Goal: Information Seeking & Learning: Learn about a topic

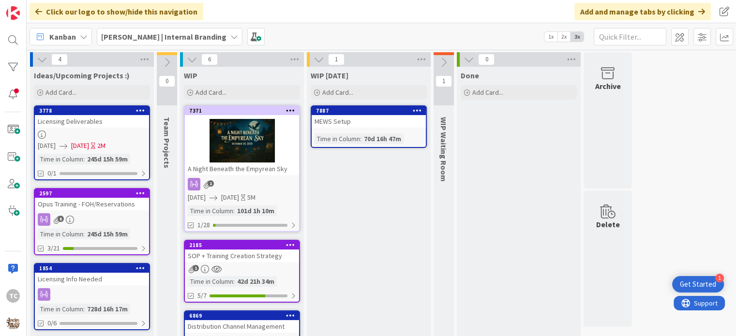
click at [144, 39] on b "[PERSON_NAME] | Internal Branding" at bounding box center [163, 37] width 125 height 10
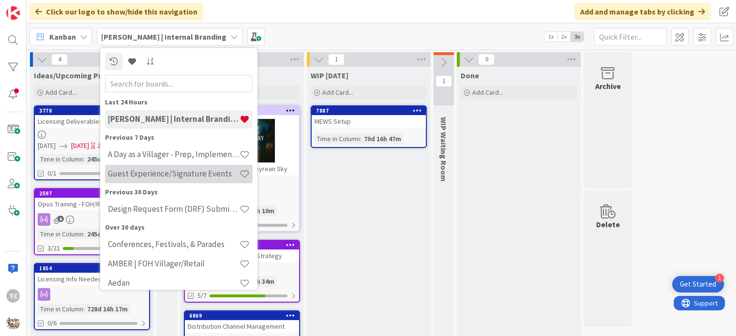
click at [147, 180] on div "Guest Experience/Signature Events" at bounding box center [179, 174] width 148 height 18
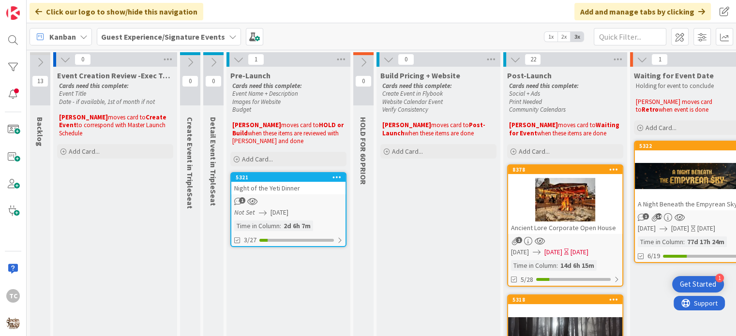
click at [287, 199] on div "1" at bounding box center [288, 202] width 114 height 8
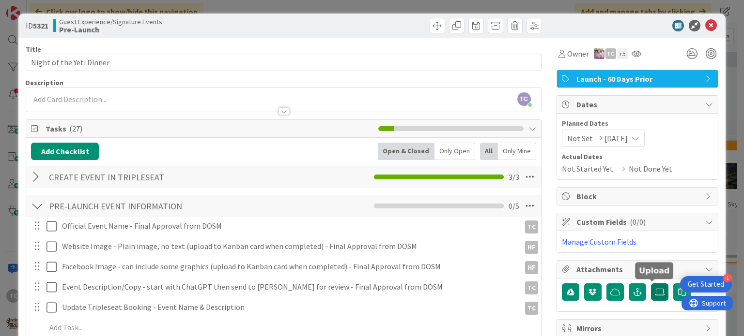
click at [655, 294] on icon at bounding box center [660, 293] width 10 height 8
click at [651, 284] on input "file" at bounding box center [651, 284] width 0 height 0
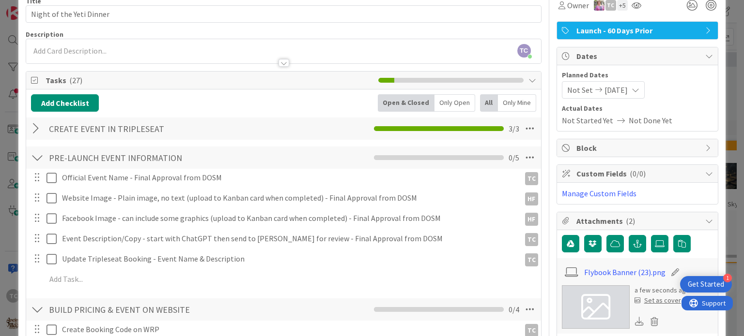
scroll to position [194, 0]
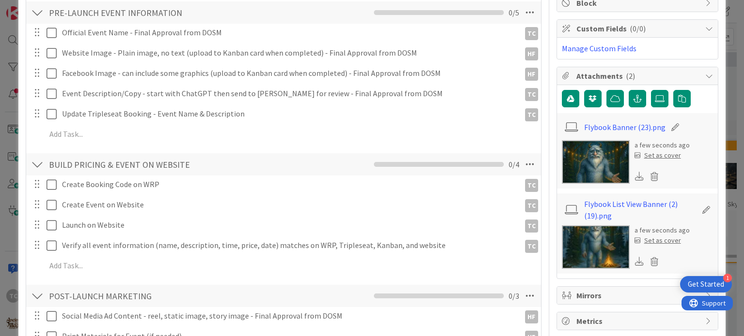
click at [647, 153] on div "Set as cover" at bounding box center [657, 156] width 46 height 10
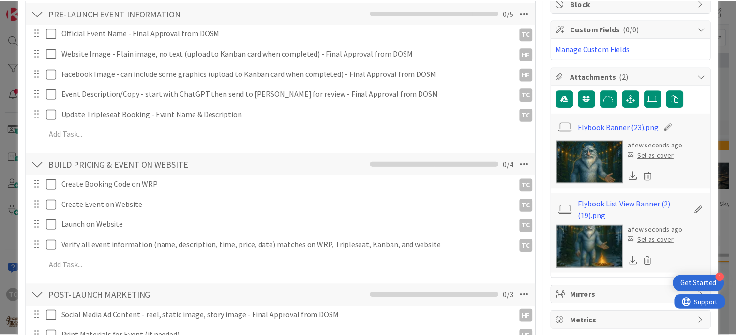
scroll to position [0, 0]
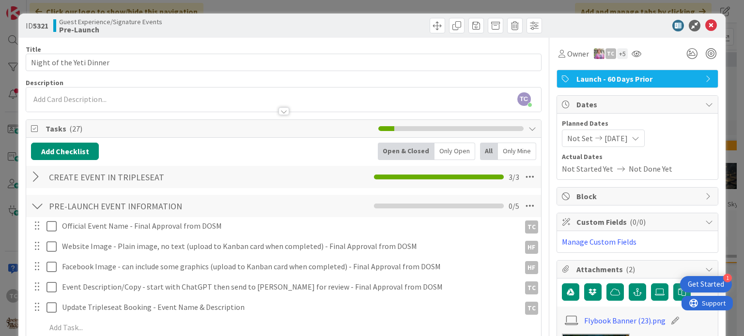
click at [354, 4] on div "ID 5321 Guest Experience/Signature Events Pre-Launch Title 24 / 128 Night of th…" at bounding box center [372, 168] width 744 height 336
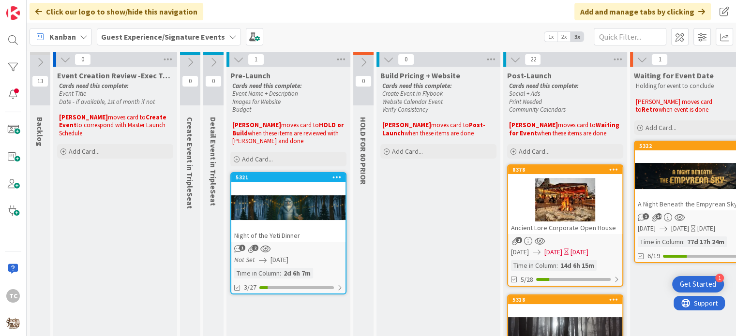
click at [295, 234] on div "Night of the Yeti Dinner" at bounding box center [288, 235] width 114 height 13
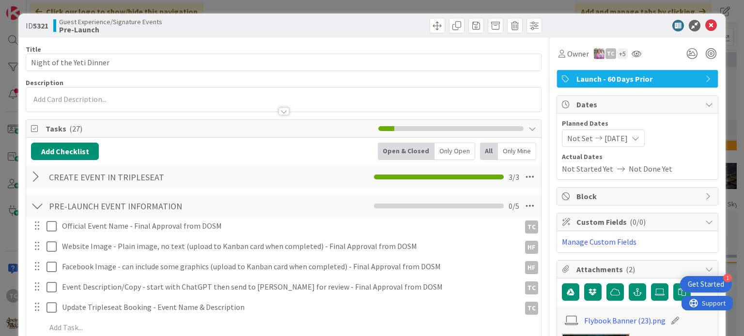
scroll to position [48, 0]
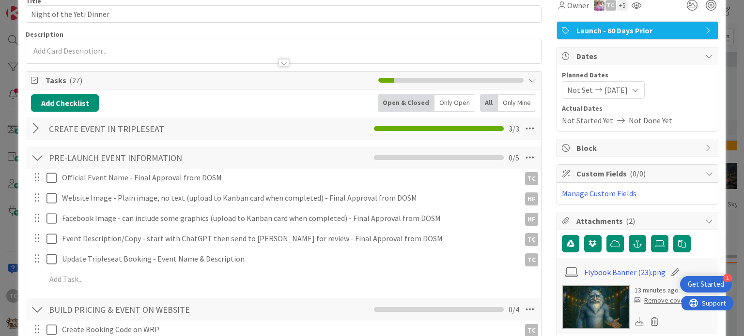
click at [128, 52] on div at bounding box center [283, 51] width 514 height 24
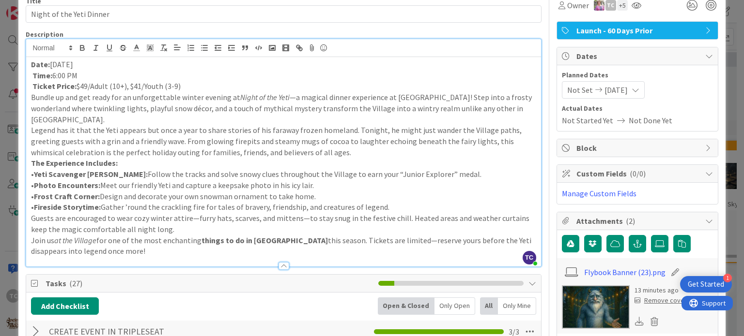
scroll to position [0, 0]
click at [202, 90] on p "Ticket Price: $49/Adult (10+), $41/Youth (3-9)" at bounding box center [283, 86] width 505 height 11
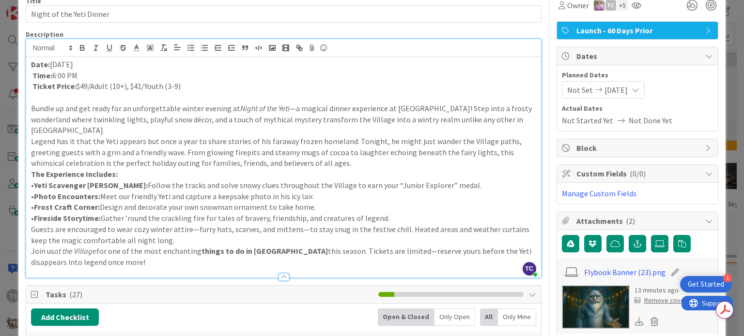
click at [102, 129] on p "Bundle up and get ready for an unforgettable winter evening at Night of the Yet…" at bounding box center [283, 119] width 505 height 33
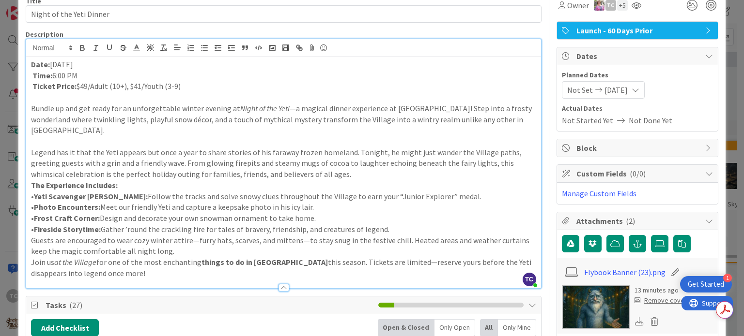
click at [320, 177] on p "Legend has it that the Yeti appears but once a year to share stories of his far…" at bounding box center [283, 163] width 505 height 33
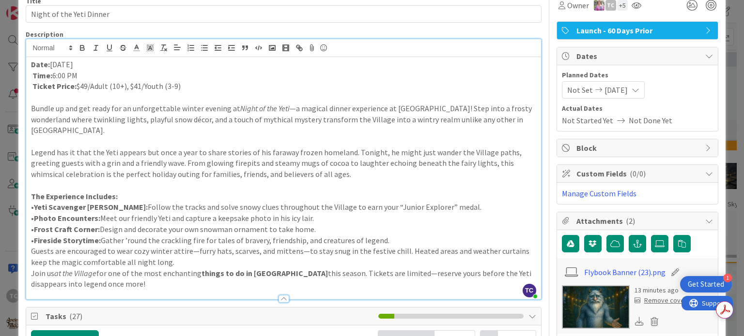
scroll to position [97, 0]
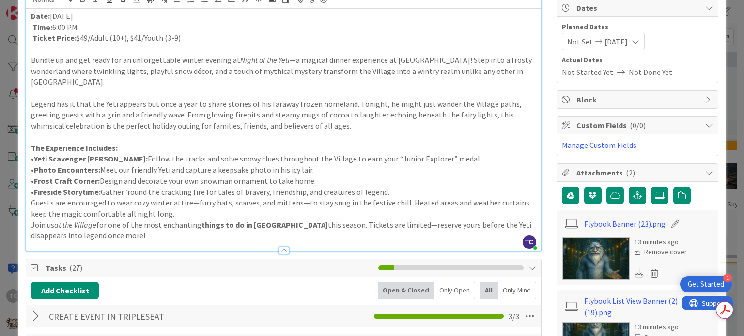
click at [29, 204] on div "Date: [DATE] Time: 6:00 PM Ticket Price: $49/Adult (10+), $41/Youth (3-9) Bundl…" at bounding box center [283, 130] width 514 height 243
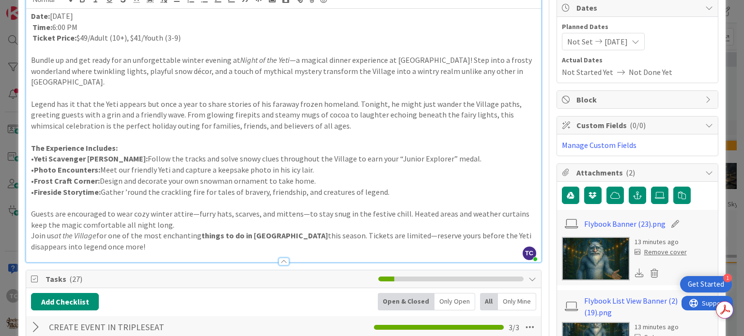
click at [182, 223] on p "Guests are encouraged to wear cozy winter attire—furry hats, scarves, and mitte…" at bounding box center [283, 220] width 505 height 22
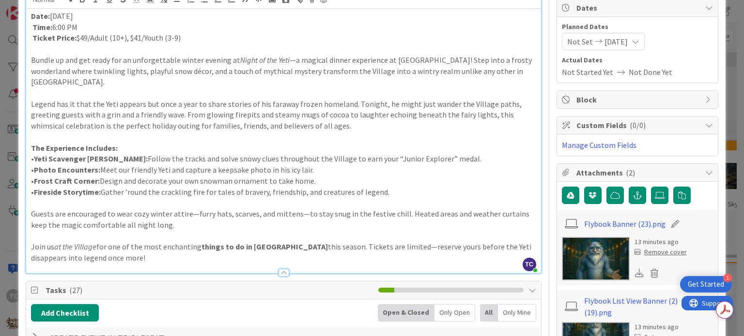
scroll to position [145, 0]
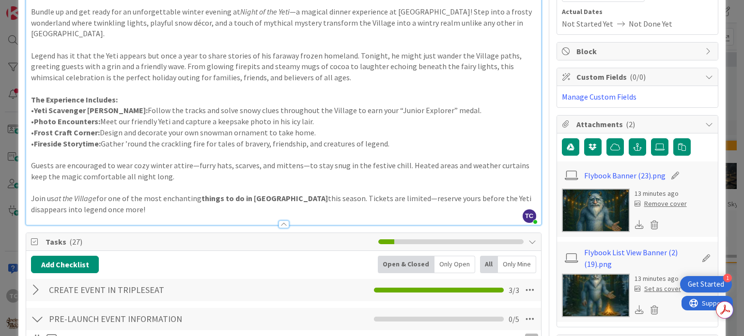
drag, startPoint x: 281, startPoint y: 199, endPoint x: 196, endPoint y: 201, distance: 85.2
click at [196, 201] on p "Join us at the Village for one of the most enchanting things to do in [GEOGRAPH…" at bounding box center [283, 204] width 505 height 22
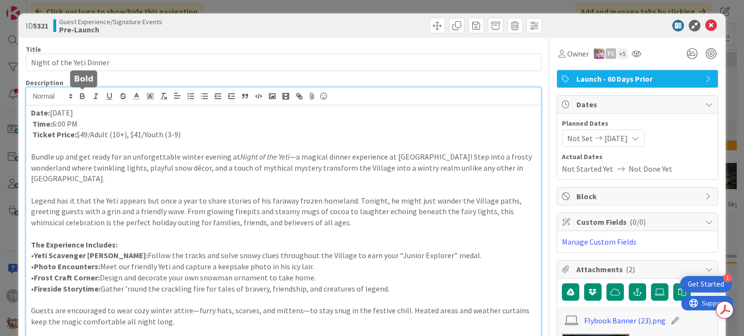
click at [80, 94] on icon "button" at bounding box center [81, 95] width 3 height 2
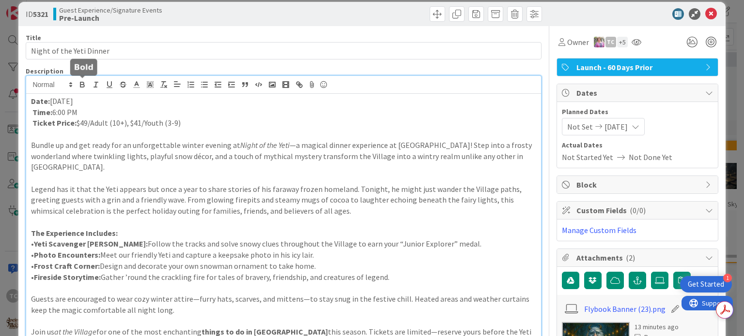
click at [83, 86] on icon "button" at bounding box center [82, 86] width 4 height 2
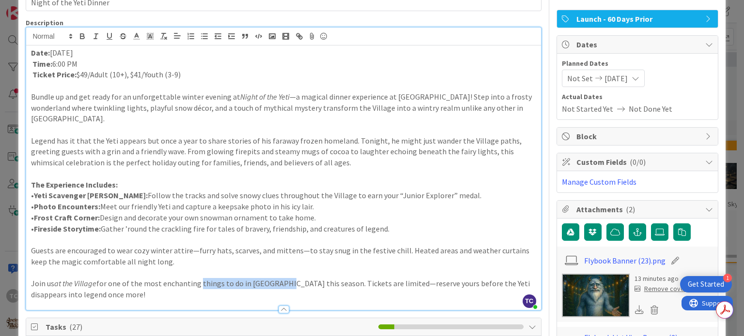
scroll to position [108, 0]
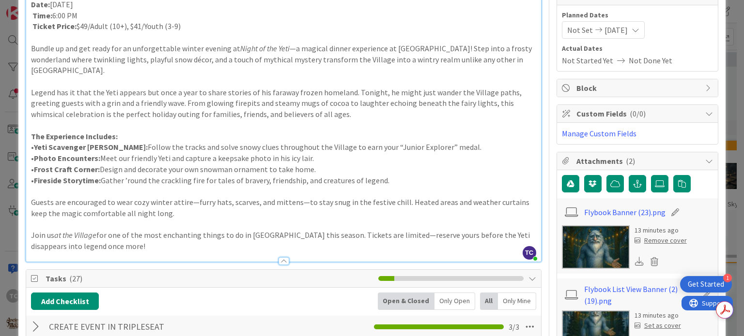
click at [182, 211] on p "Guests are encouraged to wear cozy winter attire—furry hats, scarves, and mitte…" at bounding box center [283, 208] width 505 height 22
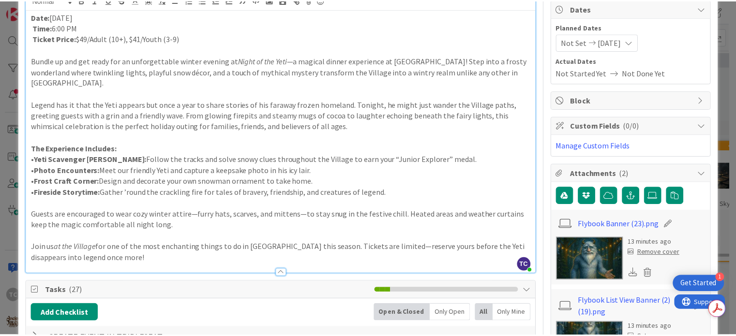
scroll to position [0, 0]
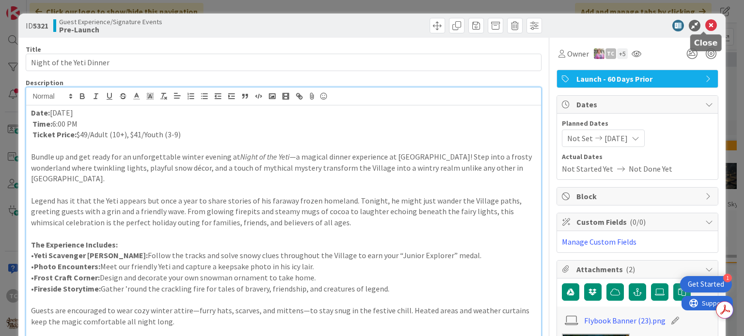
click at [705, 23] on icon at bounding box center [711, 26] width 12 height 12
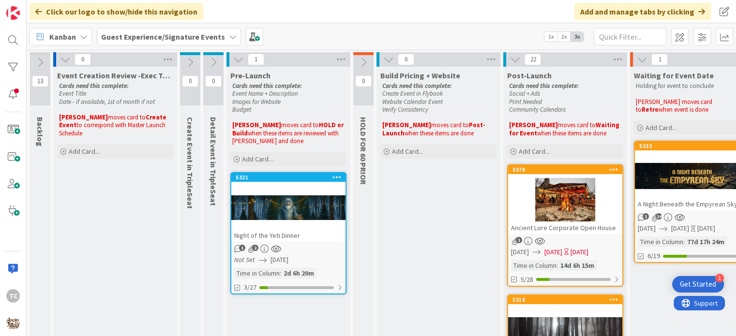
click at [274, 191] on div at bounding box center [288, 208] width 114 height 44
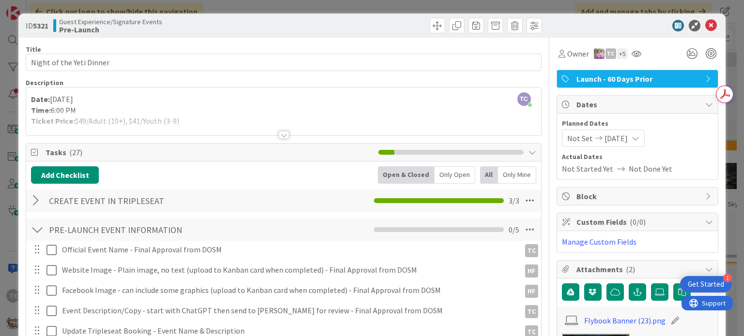
click at [278, 133] on div at bounding box center [283, 135] width 11 height 8
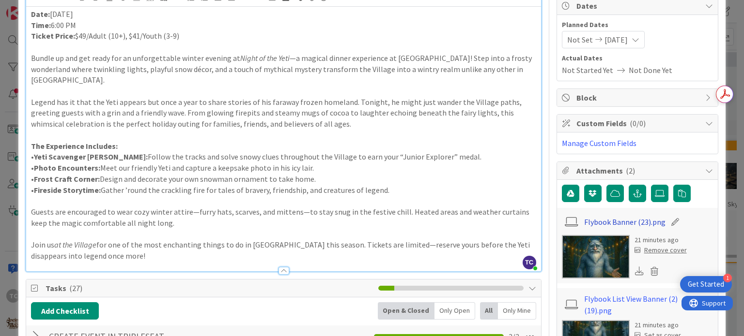
scroll to position [97, 0]
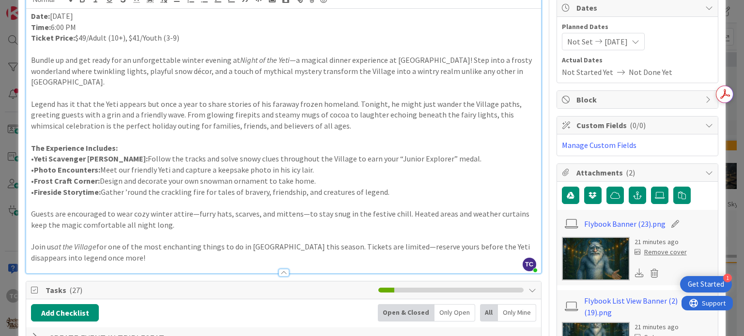
click at [606, 249] on img at bounding box center [596, 259] width 68 height 44
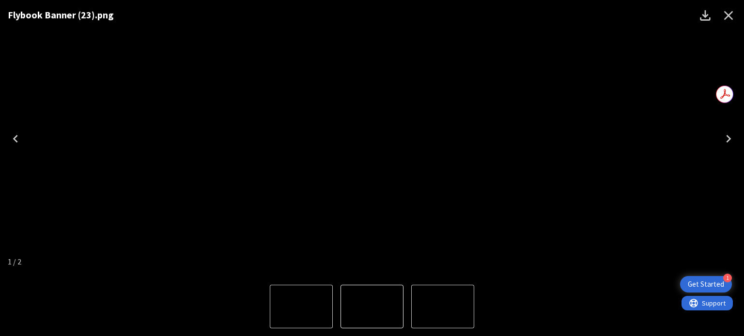
drag, startPoint x: 728, startPoint y: 13, endPoint x: 703, endPoint y: 40, distance: 37.0
click at [728, 13] on icon "Close" at bounding box center [727, 15] width 15 height 15
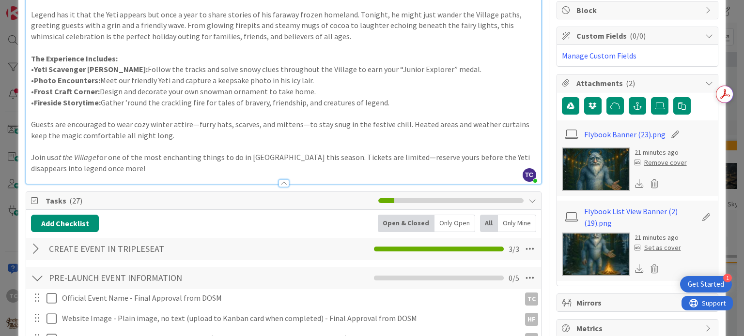
scroll to position [242, 0]
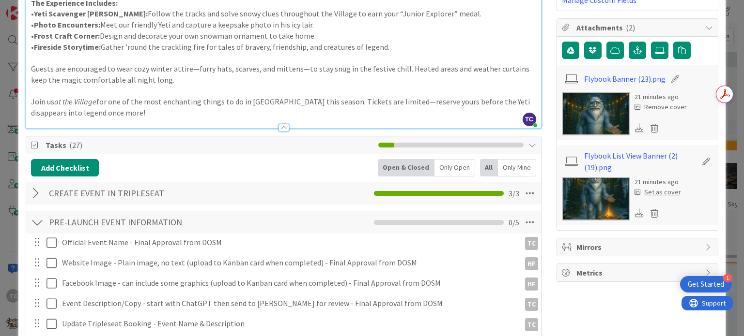
click at [596, 203] on img at bounding box center [596, 199] width 68 height 44
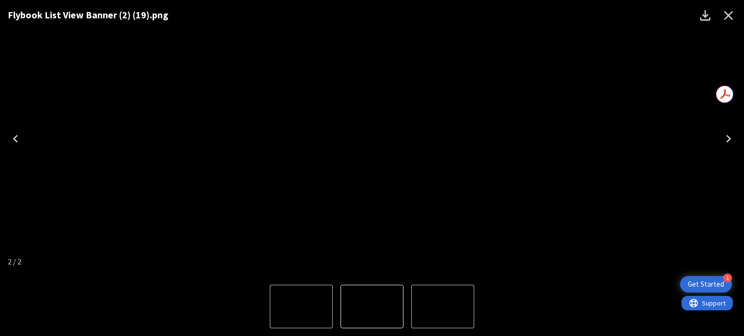
click at [728, 19] on icon "Close" at bounding box center [727, 15] width 15 height 15
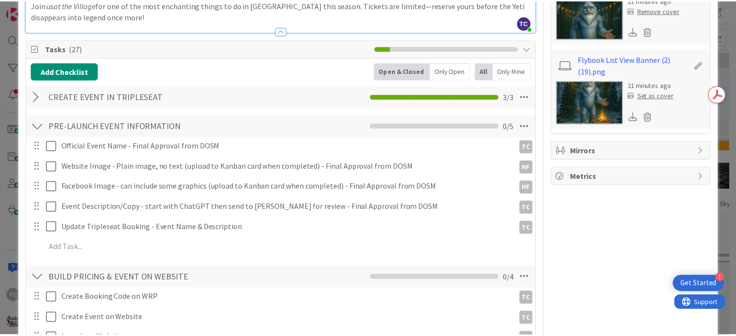
scroll to position [0, 0]
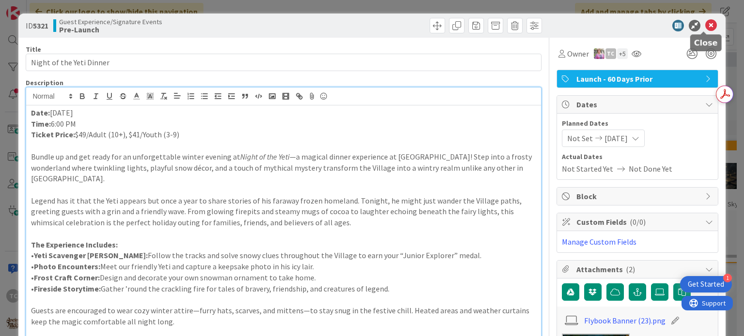
click at [705, 27] on icon at bounding box center [711, 26] width 12 height 12
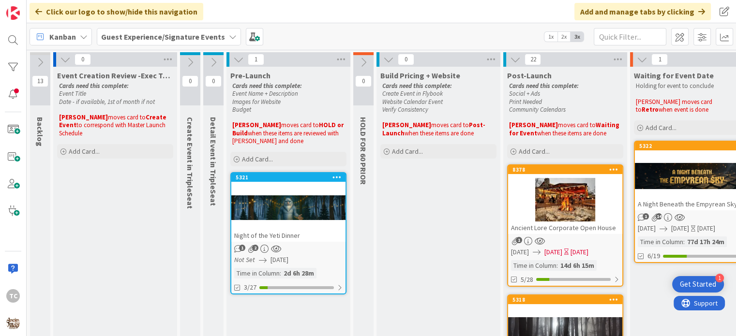
click at [154, 41] on span "Guest Experience/Signature Events" at bounding box center [163, 37] width 124 height 12
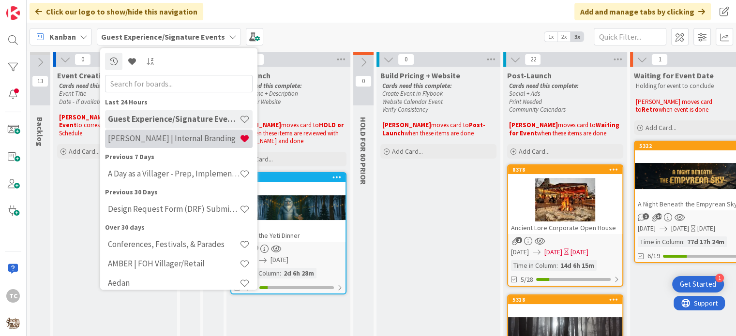
click at [160, 135] on h4 "[PERSON_NAME] | Internal Branding" at bounding box center [174, 139] width 132 height 10
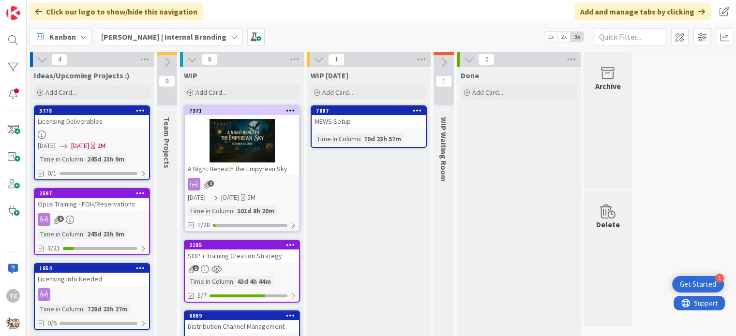
click at [269, 172] on div "A Night Beneath the Empyrean Sky" at bounding box center [242, 169] width 114 height 13
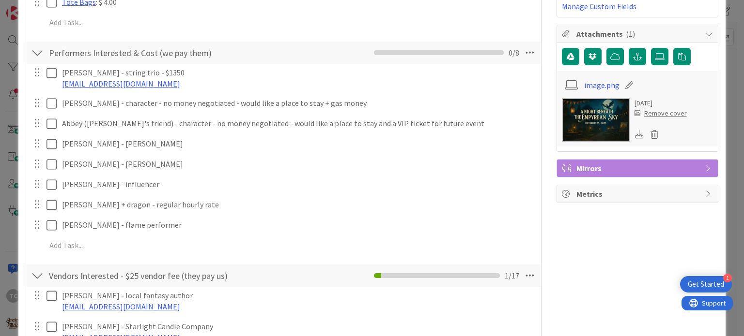
scroll to position [242, 0]
